Goal: Task Accomplishment & Management: Complete application form

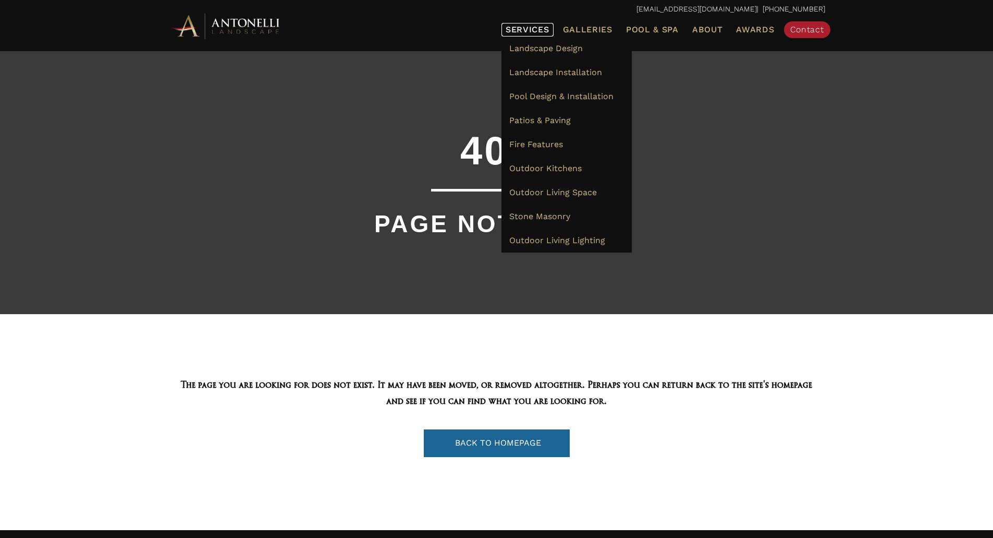
click at [530, 29] on span "Services" at bounding box center [528, 30] width 44 height 8
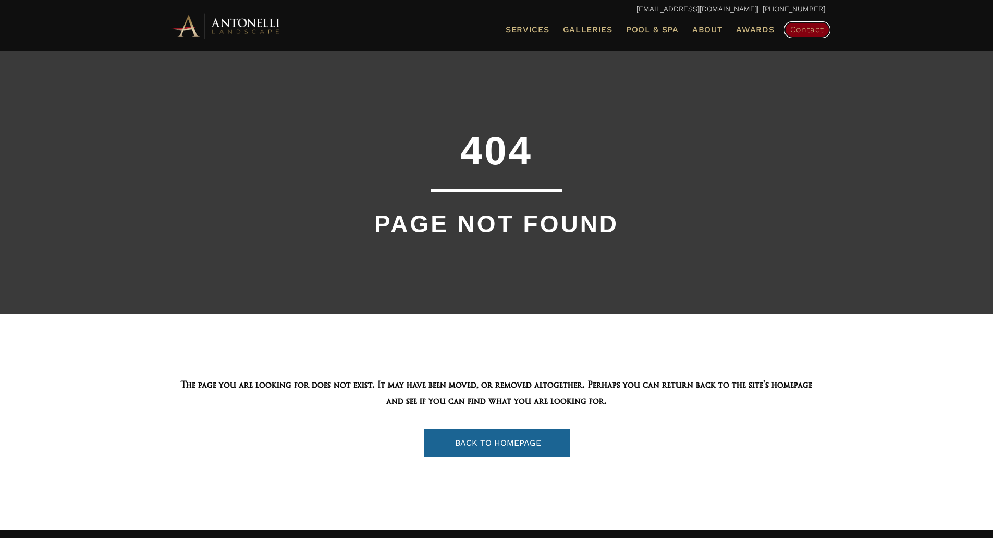
click at [818, 32] on span "Contact" at bounding box center [807, 30] width 34 height 10
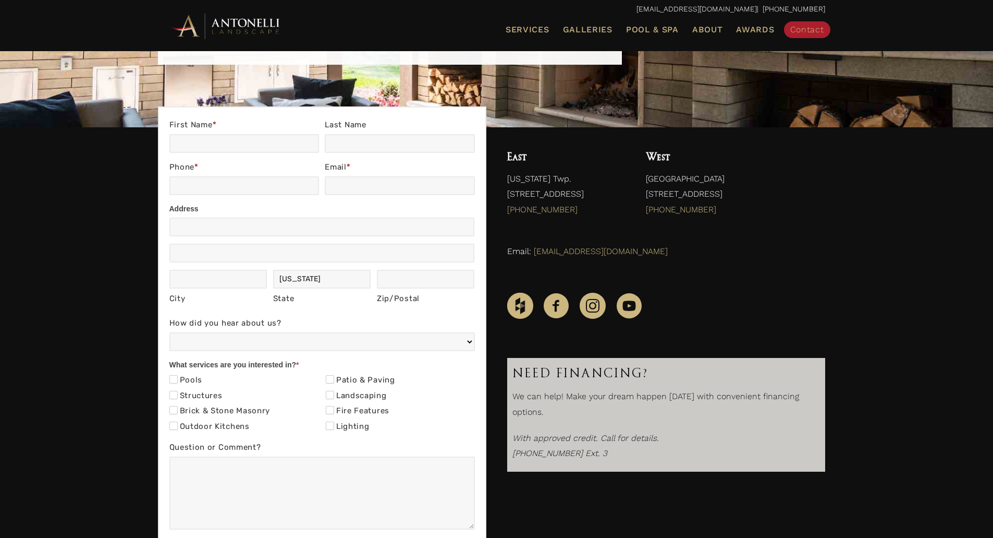
scroll to position [156, 0]
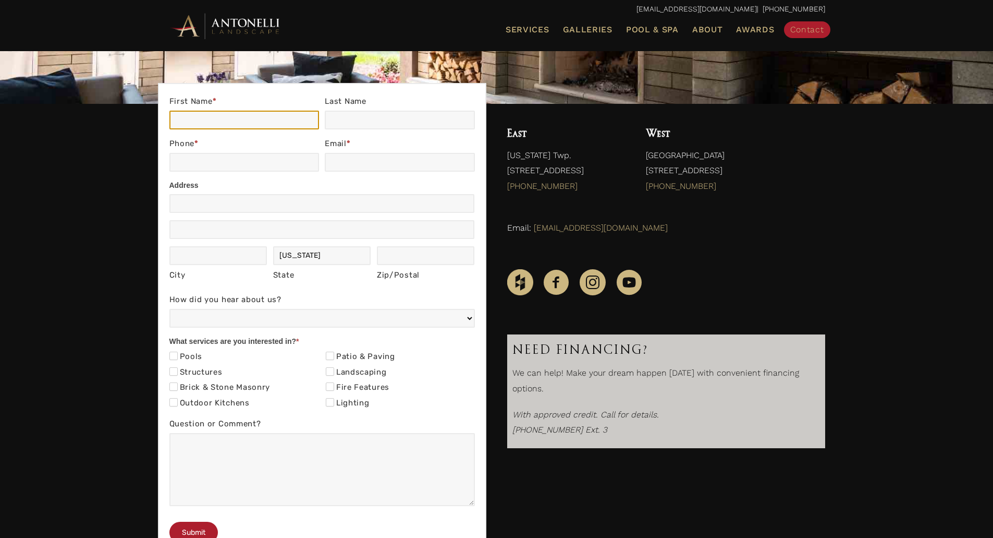
click at [216, 123] on input "First Name *" at bounding box center [244, 120] width 150 height 19
type input "Rupinder"
type input "Kaur"
type input "3134911815"
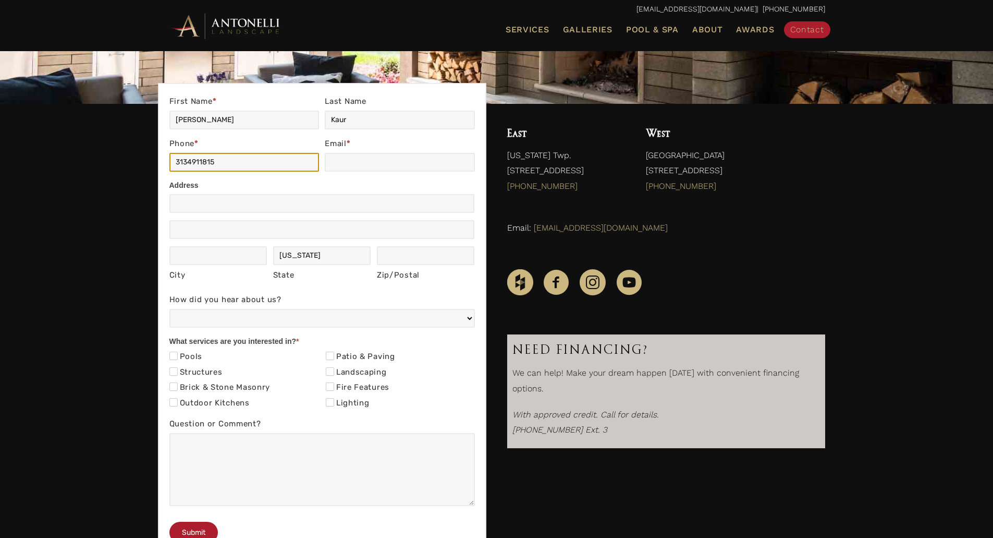
type input "rupinderk@dmcgroupusa.com"
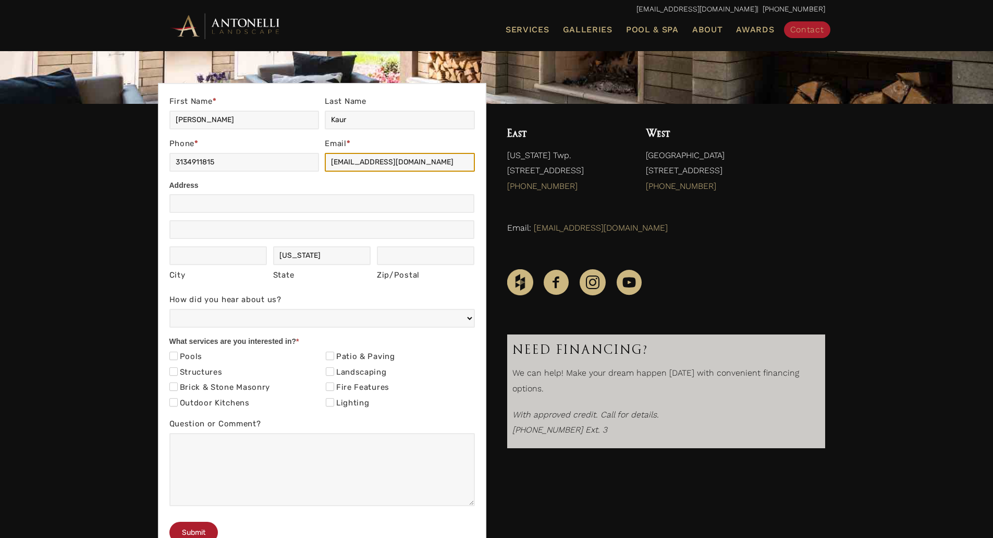
type input "13500 Foley Street"
type input "Detroit"
type input "MI"
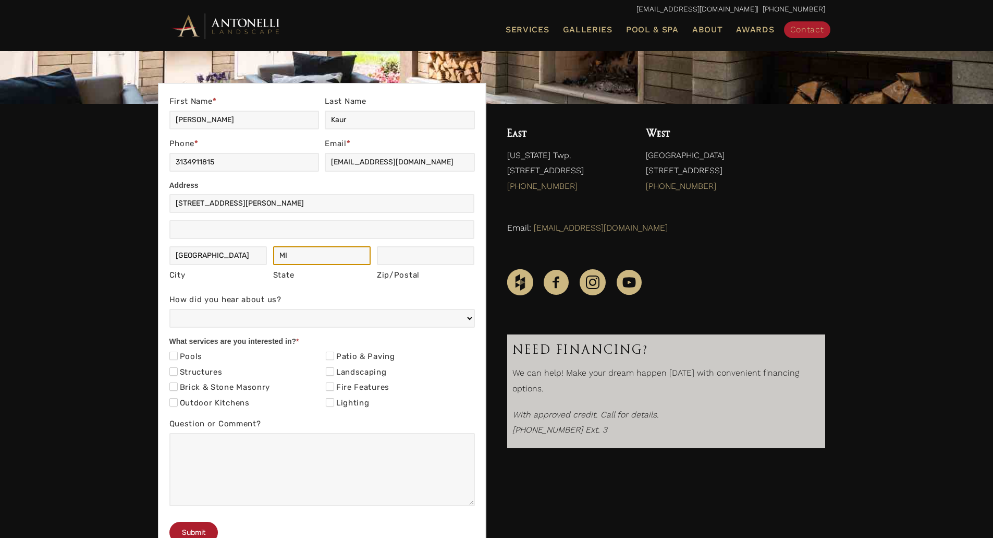
type input "48227"
click at [332, 373] on input "Landscaping" at bounding box center [330, 371] width 8 height 8
checkbox input "true"
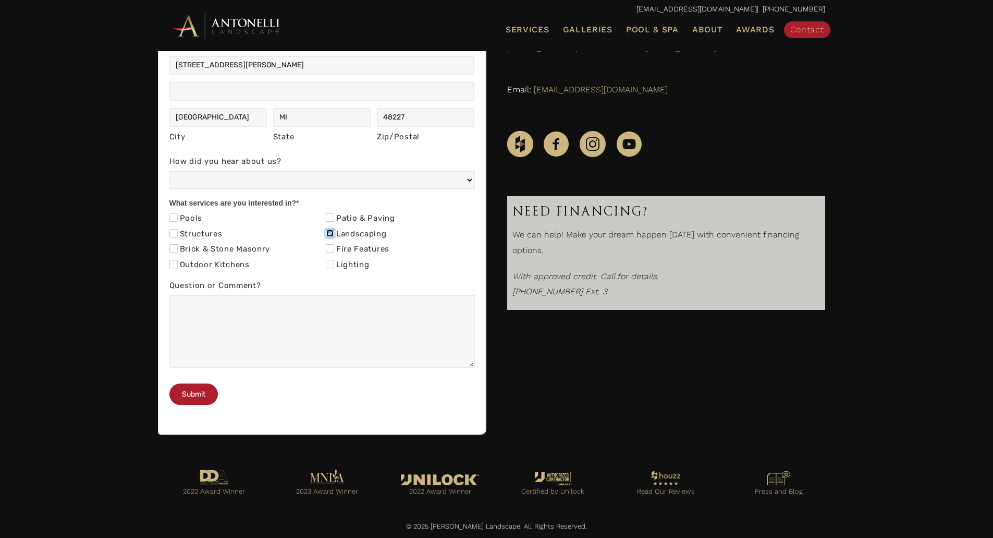
scroll to position [334, 0]
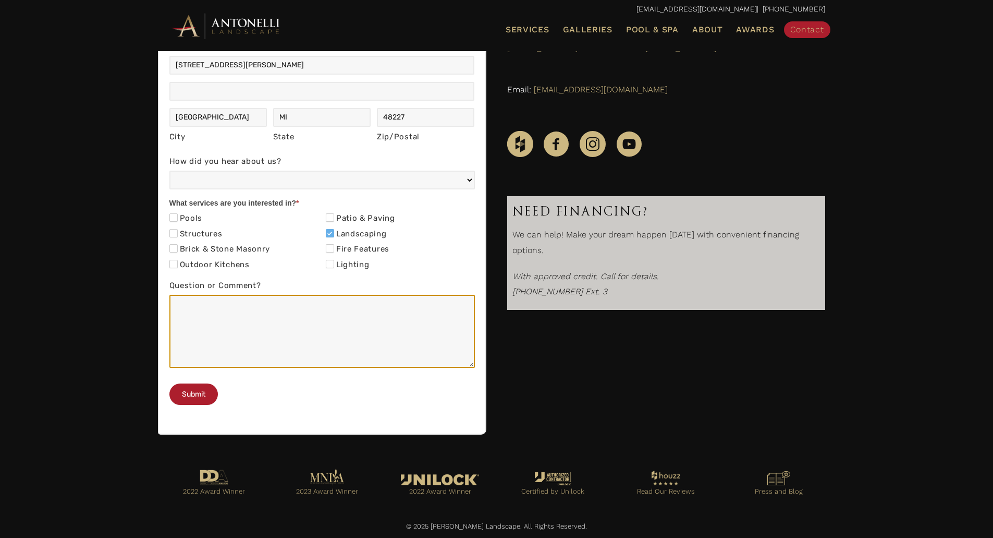
click at [194, 295] on textarea "Question or Comment?" at bounding box center [322, 331] width 306 height 73
type textarea "This request is for one of our recent awarded project: Elmwood Park Pathways Ci…"
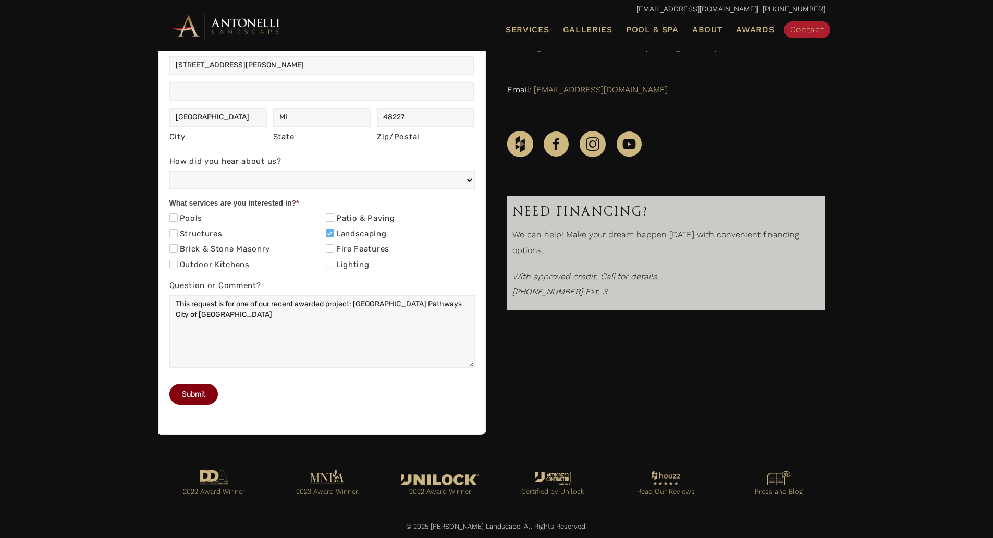
click at [195, 392] on button "Submit" at bounding box center [193, 393] width 48 height 21
